Goal: Transaction & Acquisition: Purchase product/service

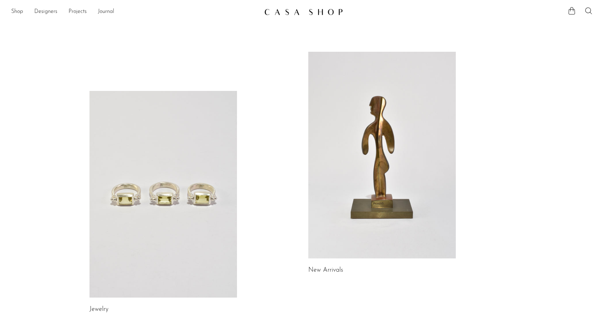
click at [127, 129] on link at bounding box center [164, 194] width 148 height 207
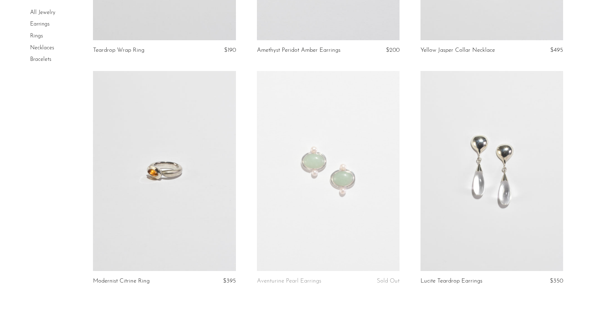
scroll to position [2583, 0]
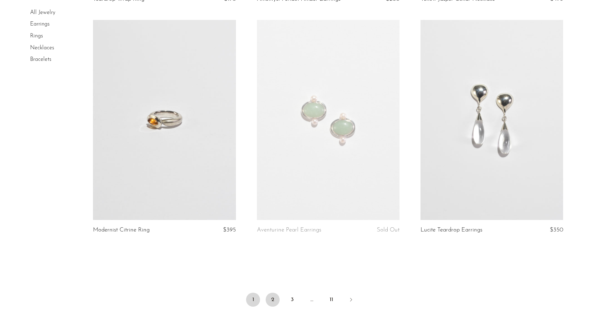
click at [272, 298] on link "2" at bounding box center [273, 300] width 14 height 14
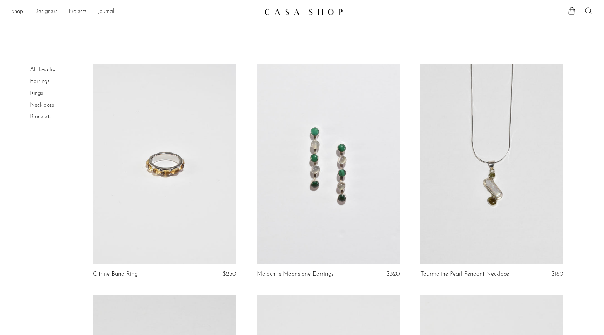
scroll to position [10, 0]
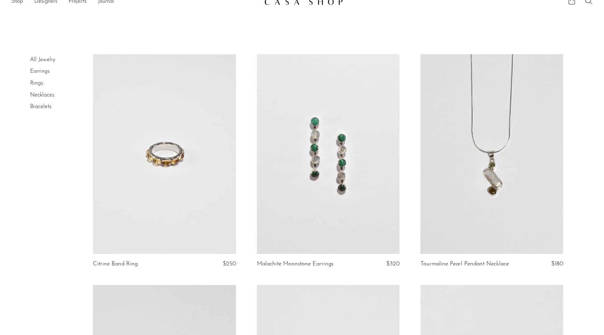
click at [445, 139] on link at bounding box center [492, 154] width 143 height 200
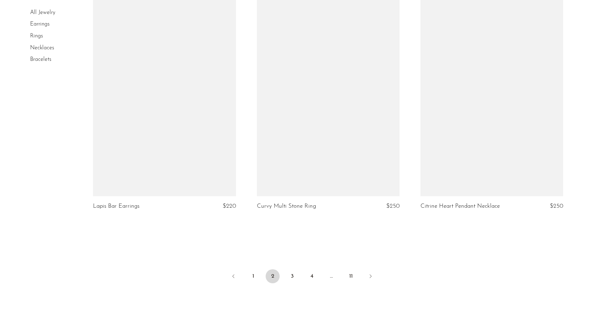
scroll to position [2685, 0]
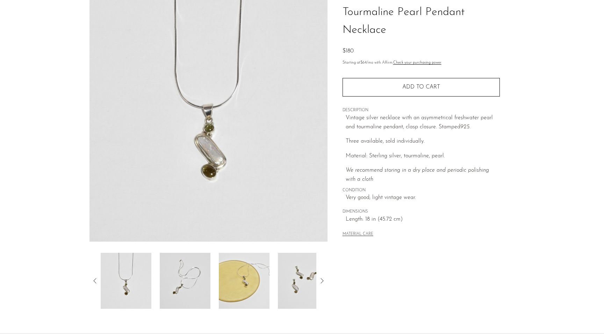
scroll to position [70, 0]
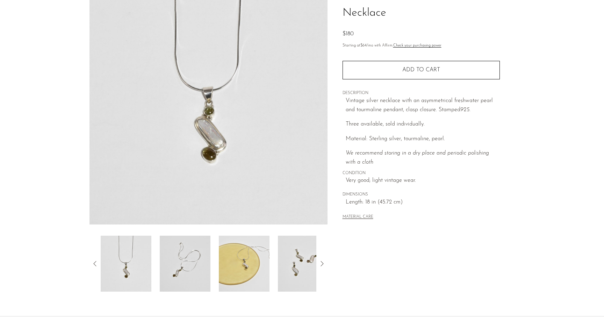
click at [294, 267] on img at bounding box center [303, 264] width 51 height 56
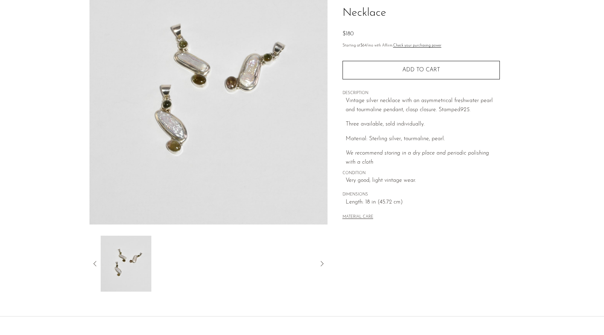
click at [93, 263] on icon at bounding box center [95, 263] width 8 height 8
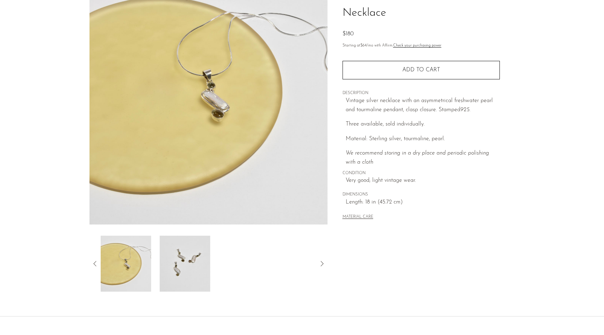
click at [125, 276] on img at bounding box center [126, 264] width 51 height 56
click at [92, 263] on icon at bounding box center [95, 263] width 8 height 8
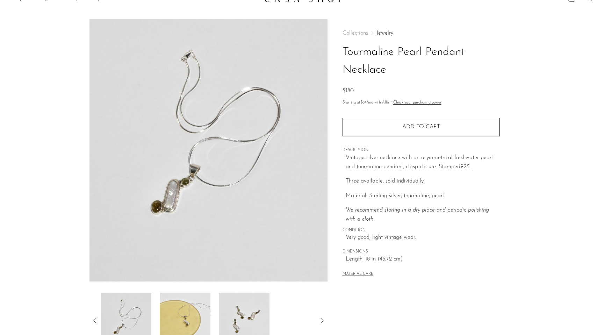
scroll to position [0, 0]
